Goal: Transaction & Acquisition: Download file/media

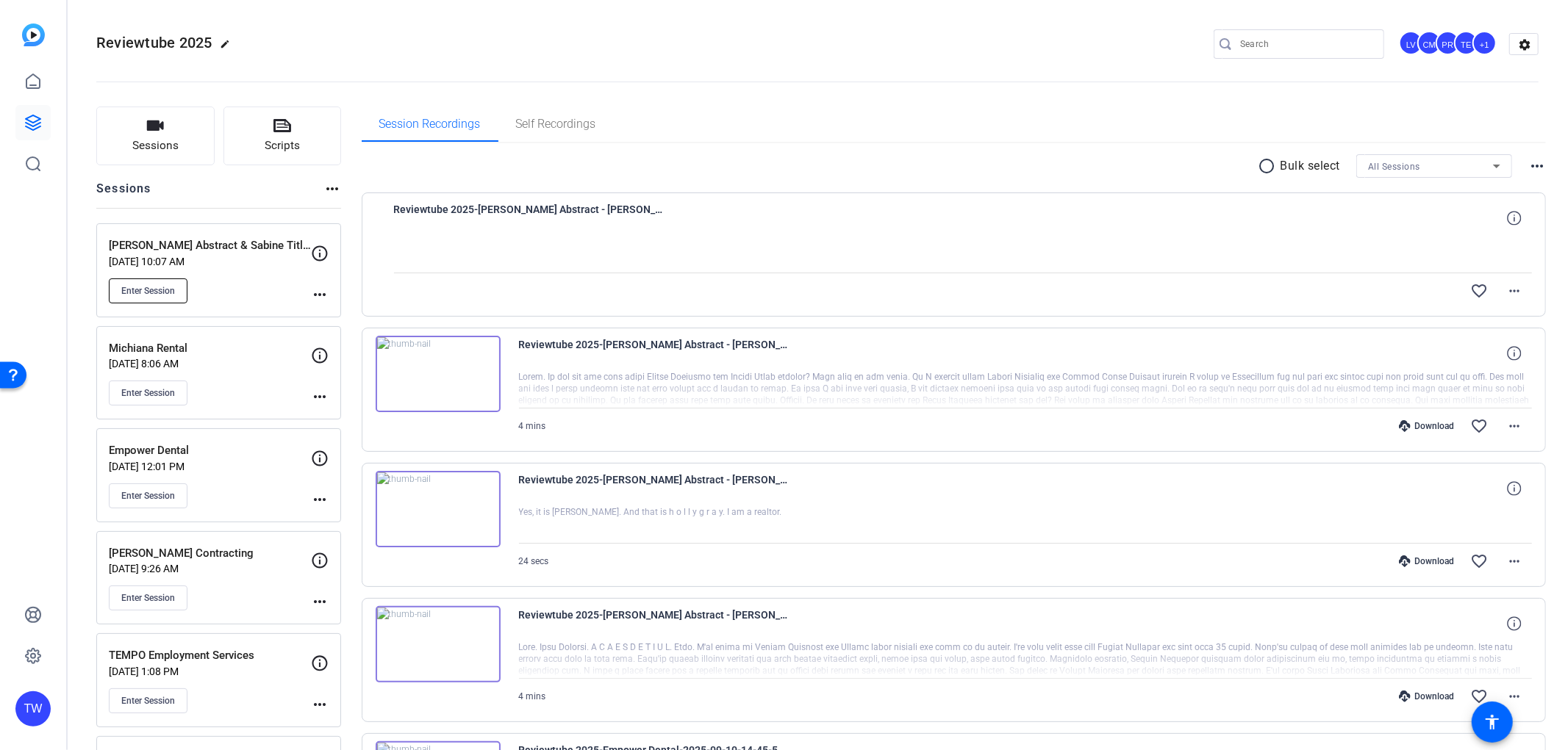
click at [175, 291] on button "Enter Session" at bounding box center [148, 291] width 78 height 25
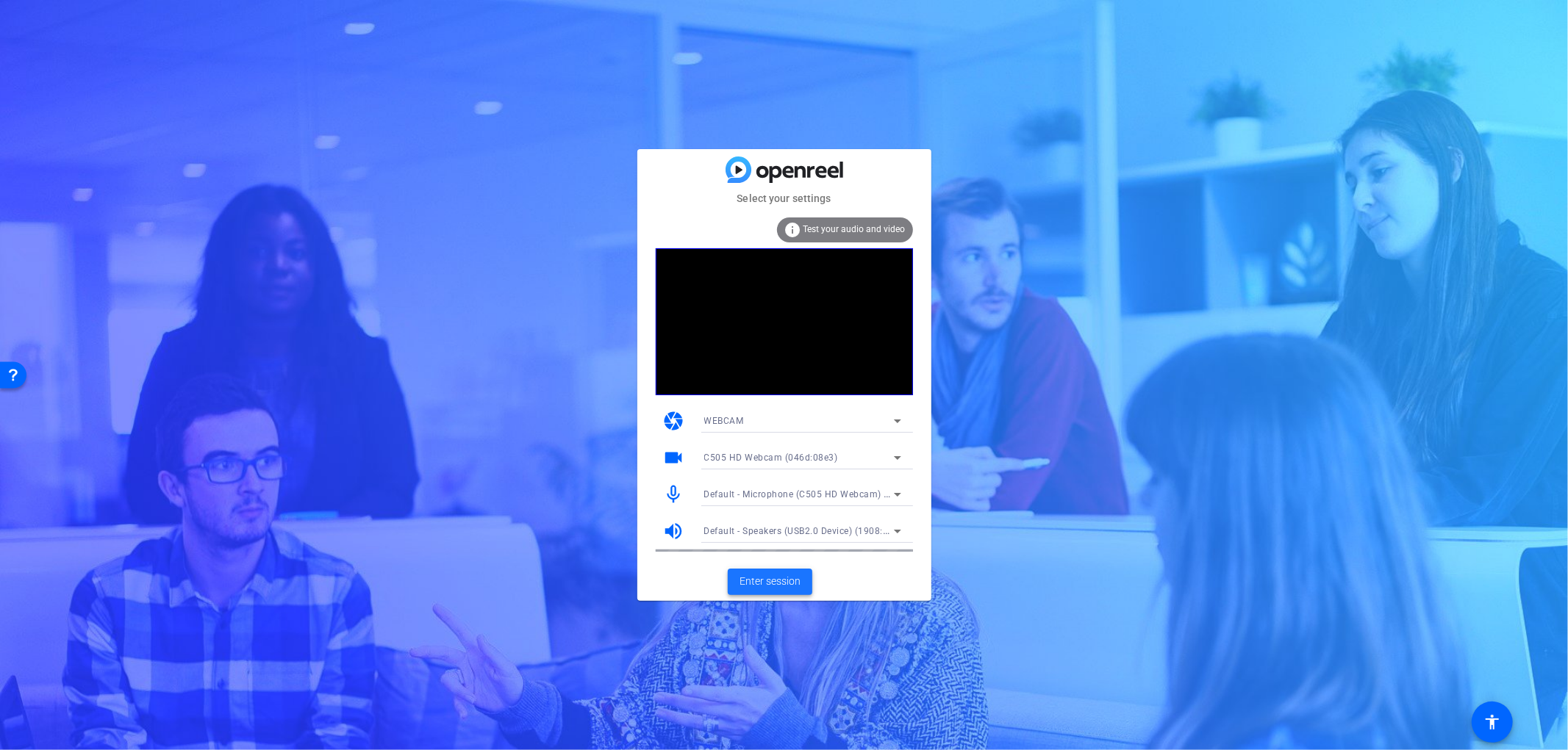
click at [774, 579] on span "Enter session" at bounding box center [770, 581] width 61 height 15
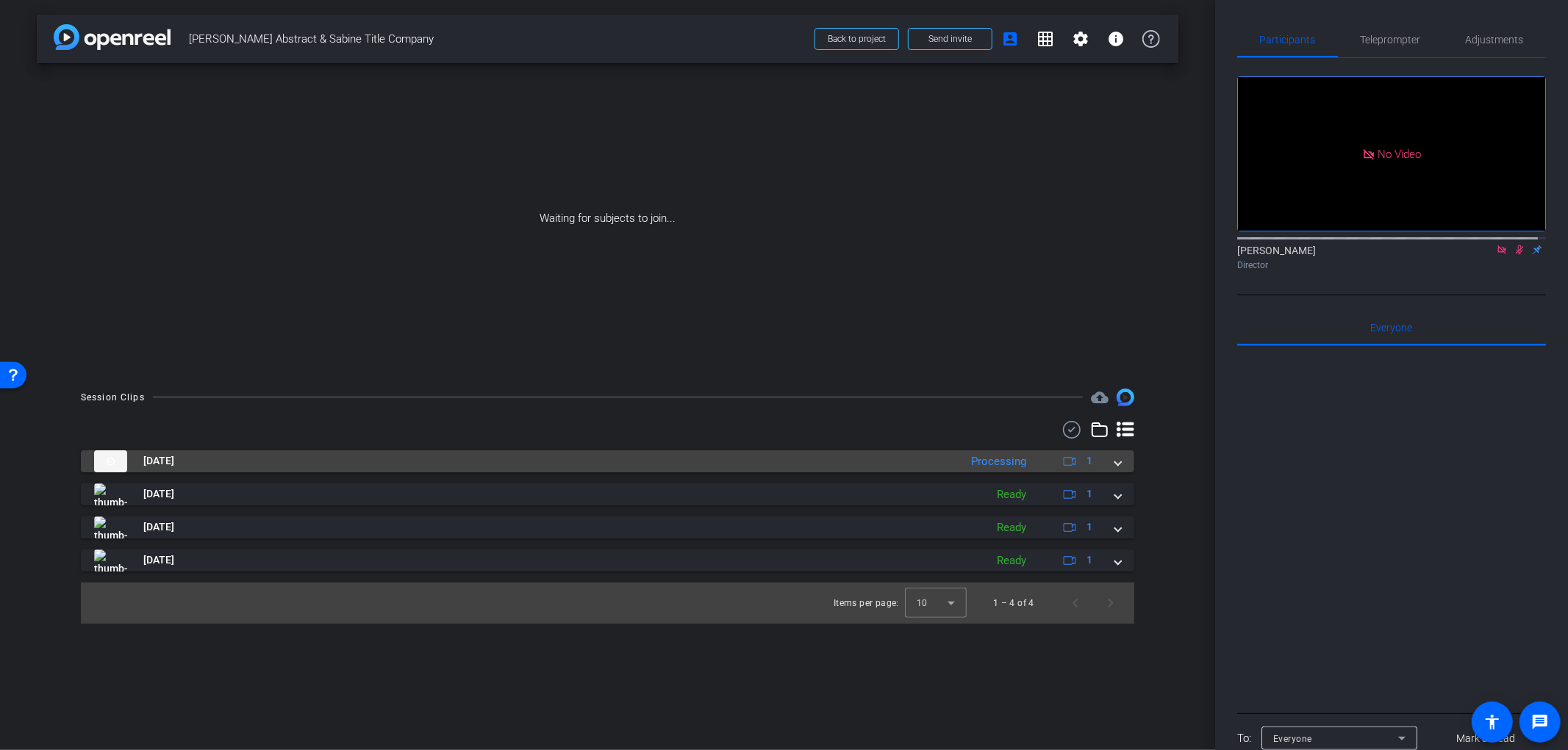
click at [1122, 461] on mat-expansion-panel-header "Sep 25, 2025 Processing 1" at bounding box center [607, 461] width 1053 height 22
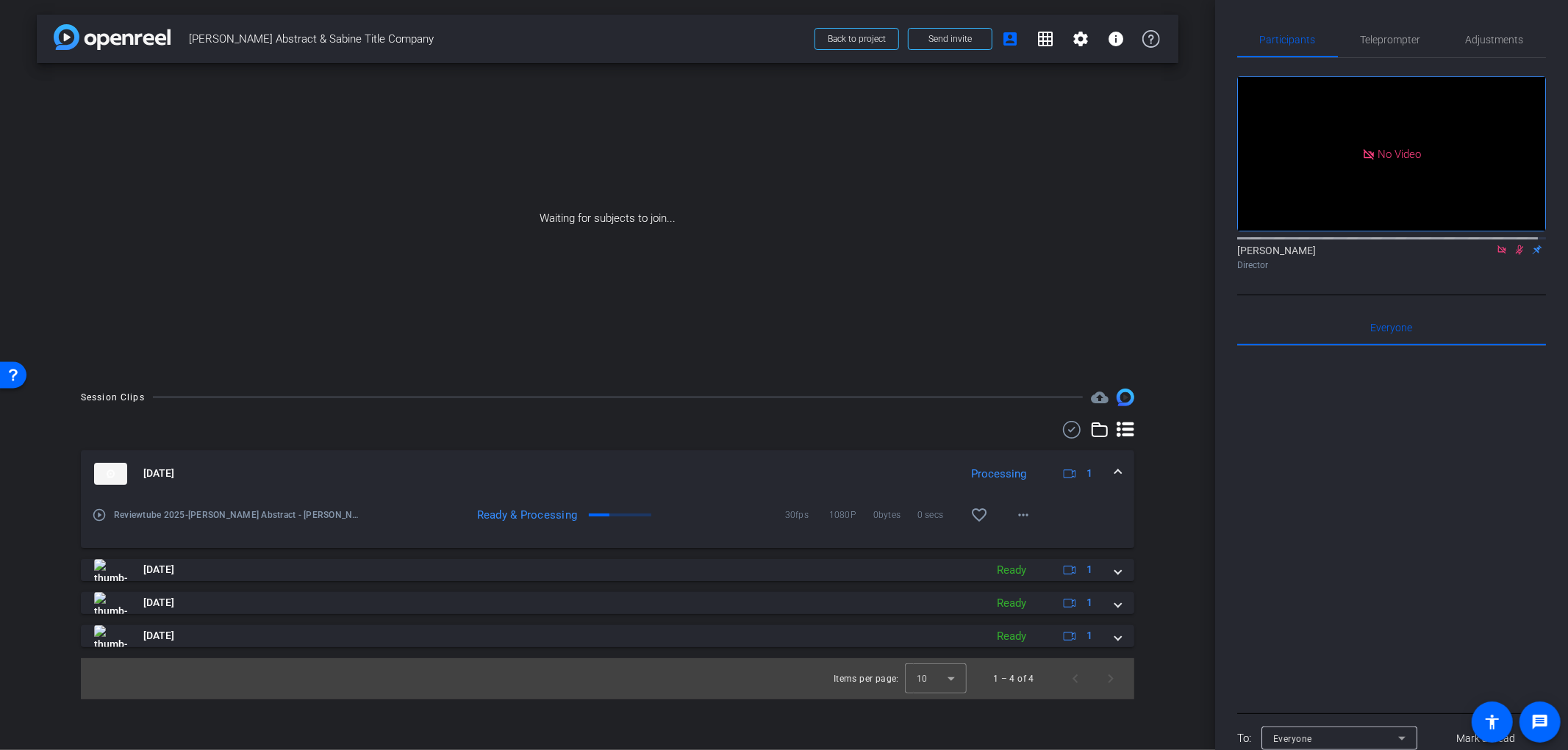
click at [1122, 467] on mat-expansion-panel-header "Sep 25, 2025 Processing 1" at bounding box center [607, 474] width 1053 height 47
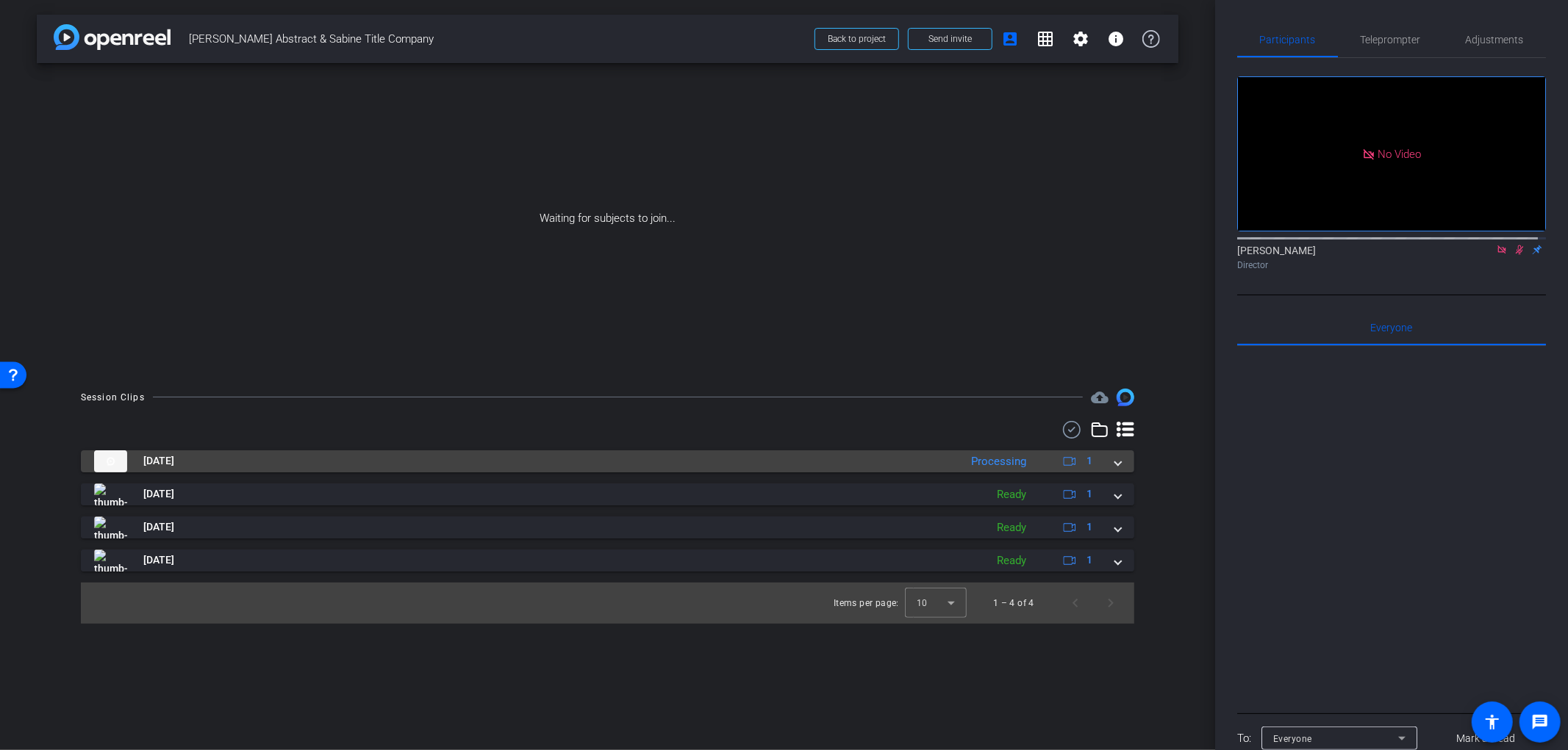
click at [1118, 465] on span at bounding box center [1118, 460] width 6 height 15
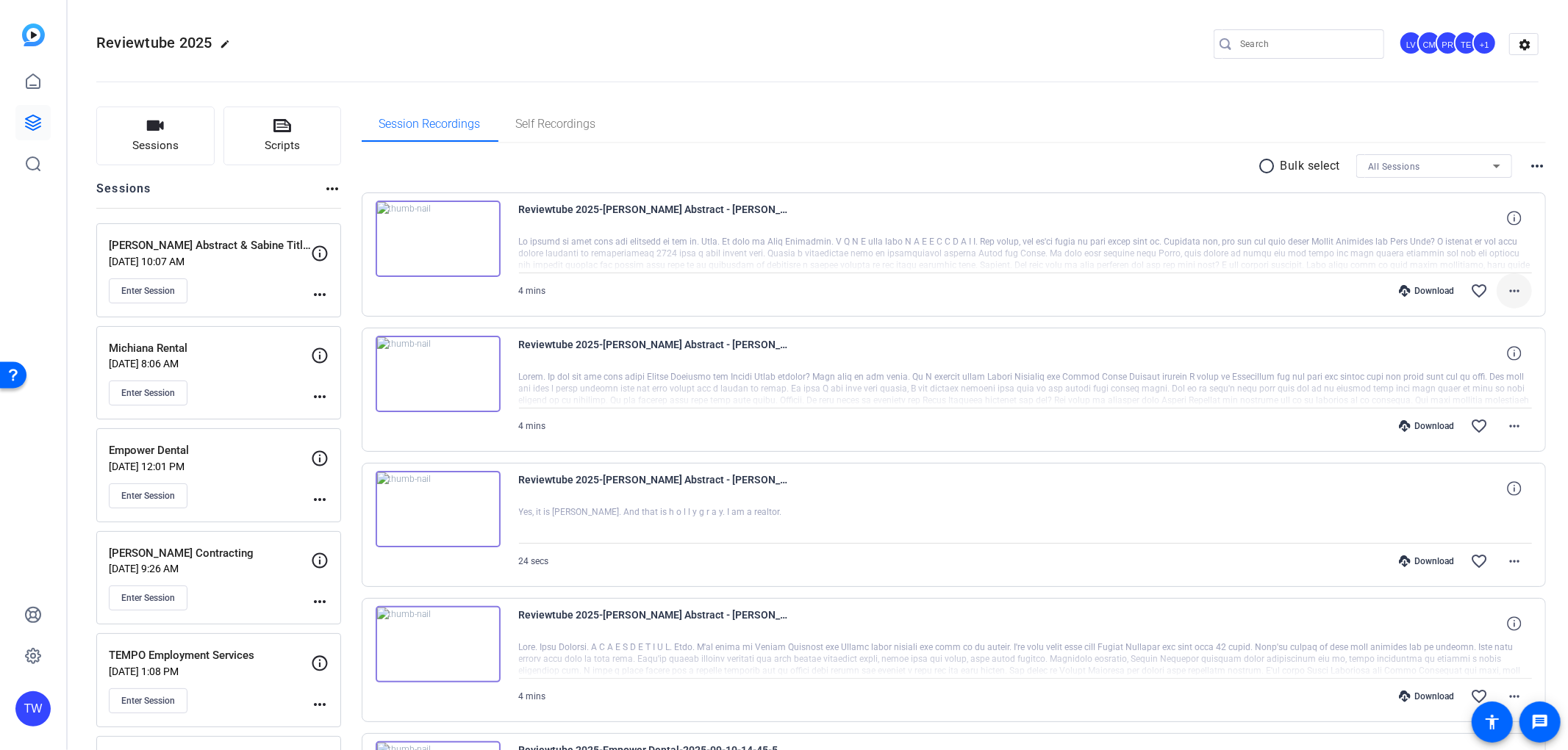
click at [1505, 297] on mat-icon "more_horiz" at bounding box center [1514, 291] width 18 height 18
click at [1482, 356] on span "Download MP4" at bounding box center [1468, 358] width 88 height 18
